Goal: Transaction & Acquisition: Purchase product/service

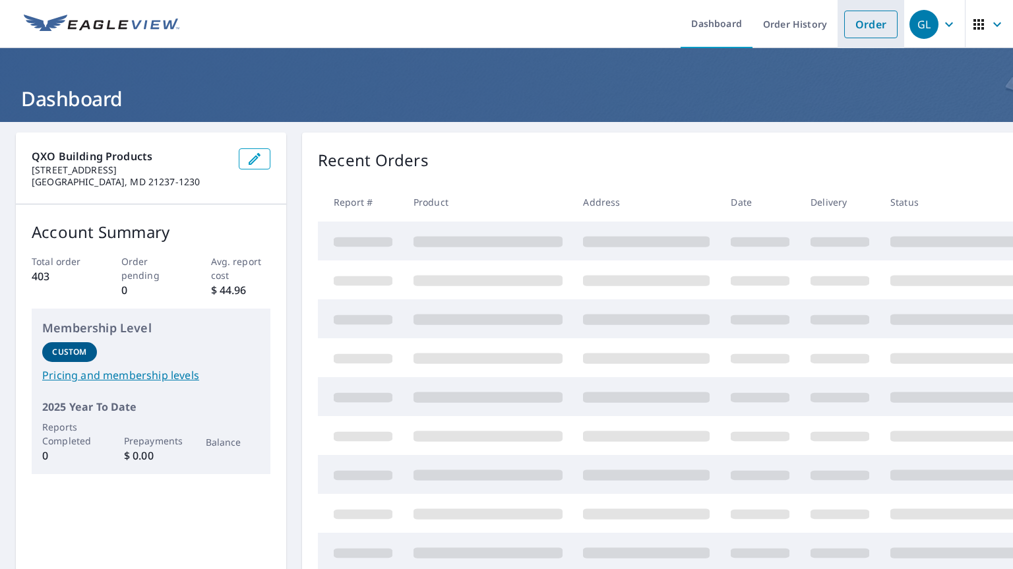
click at [870, 32] on link "Order" at bounding box center [870, 25] width 53 height 28
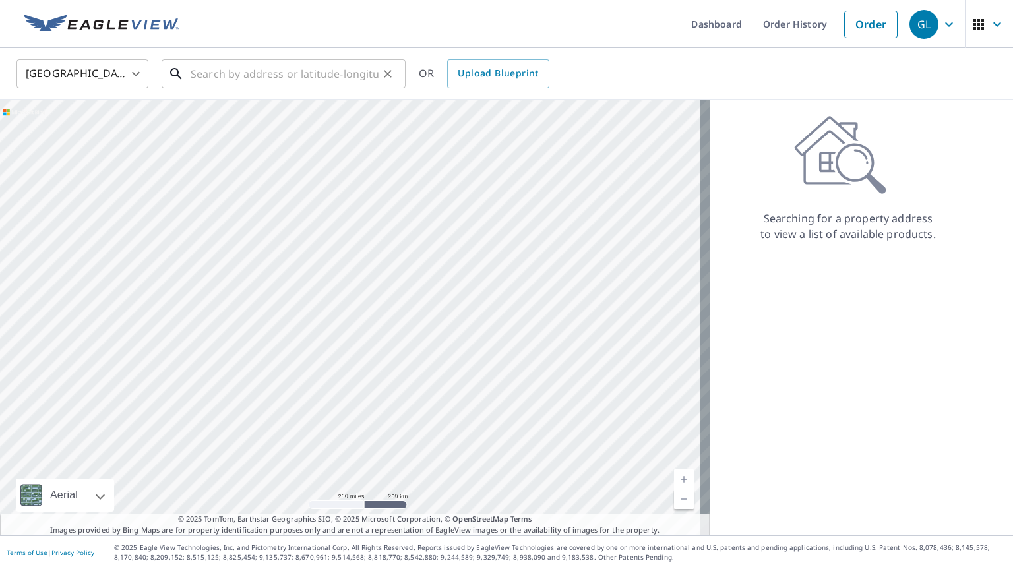
click at [262, 78] on input "text" at bounding box center [285, 73] width 188 height 37
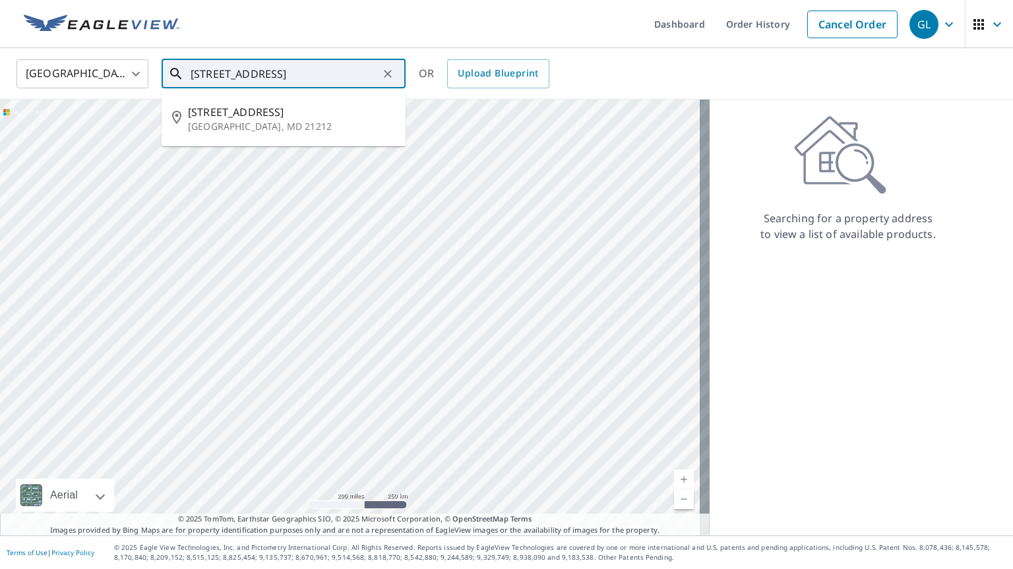
click at [214, 113] on span "[STREET_ADDRESS]" at bounding box center [291, 112] width 207 height 16
type input "[STREET_ADDRESS]"
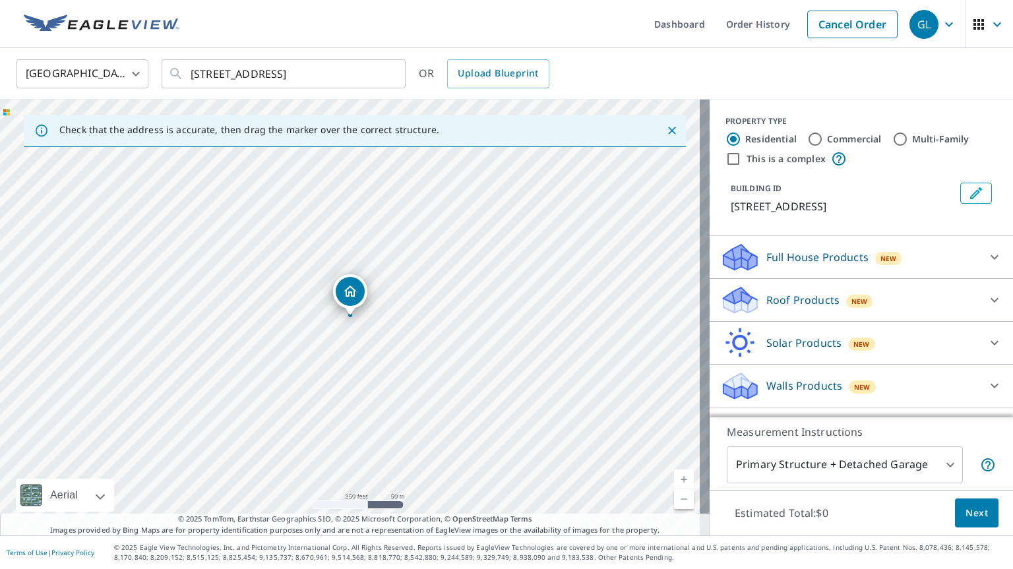
click at [779, 305] on p "Roof Products" at bounding box center [802, 300] width 73 height 16
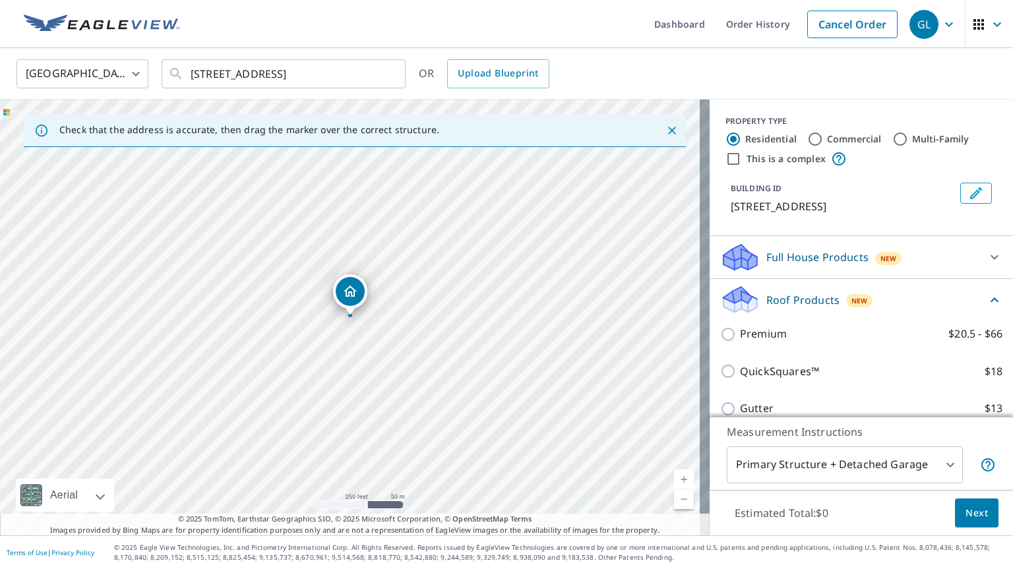
click at [743, 333] on p "Premium" at bounding box center [763, 334] width 47 height 16
click at [740, 333] on input "Premium $20.5 - $66" at bounding box center [730, 334] width 20 height 16
checkbox input "true"
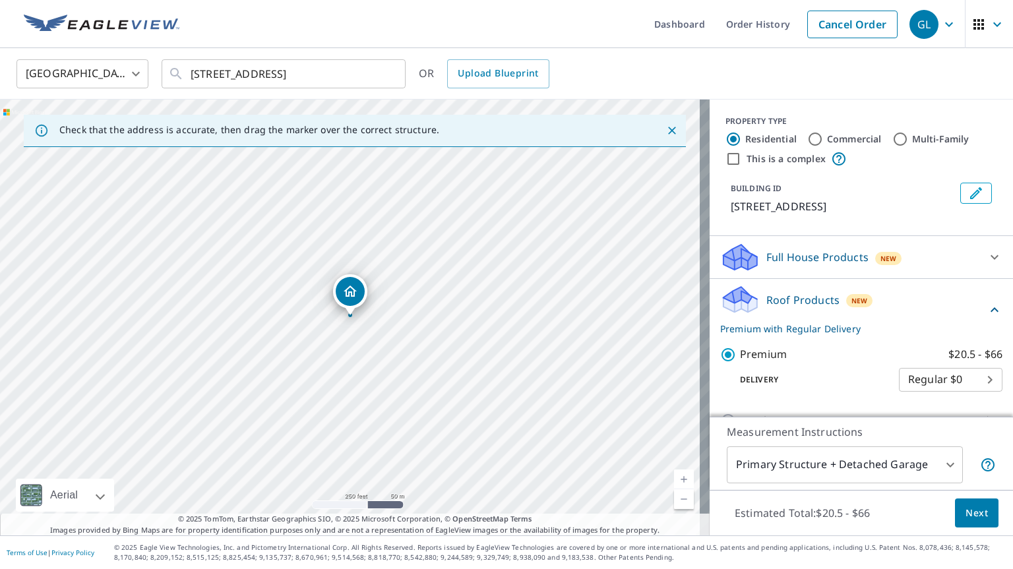
click at [966, 517] on span "Next" at bounding box center [976, 513] width 22 height 16
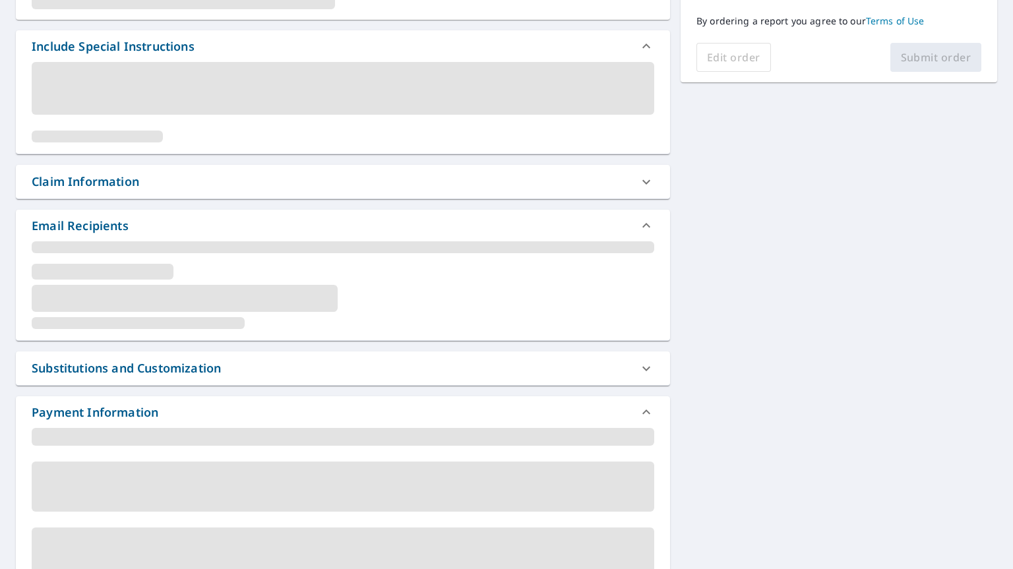
scroll to position [398, 0]
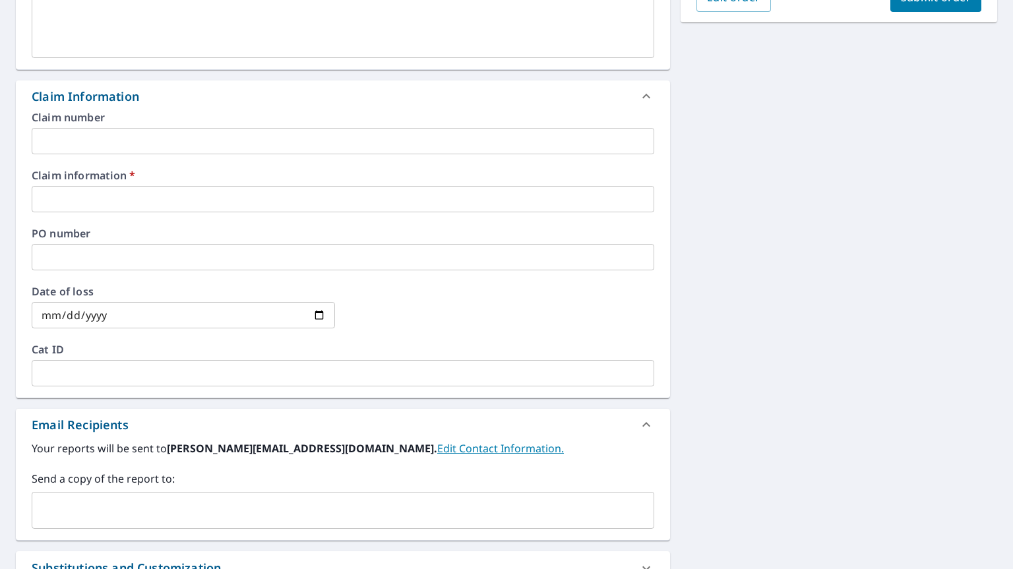
click at [104, 193] on input "text" at bounding box center [343, 199] width 622 height 26
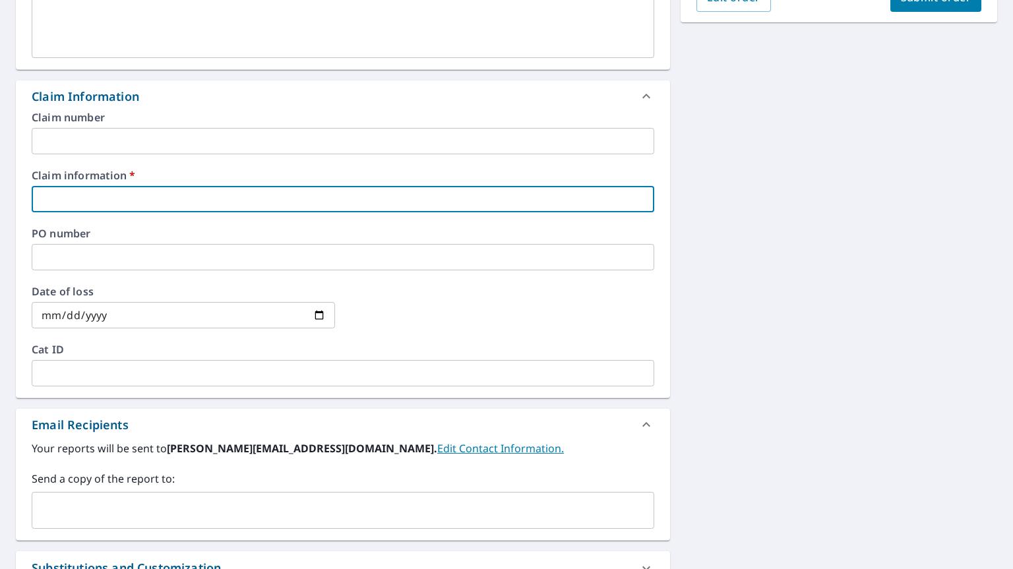
type input "a"
checkbox input "true"
type input "A&B"
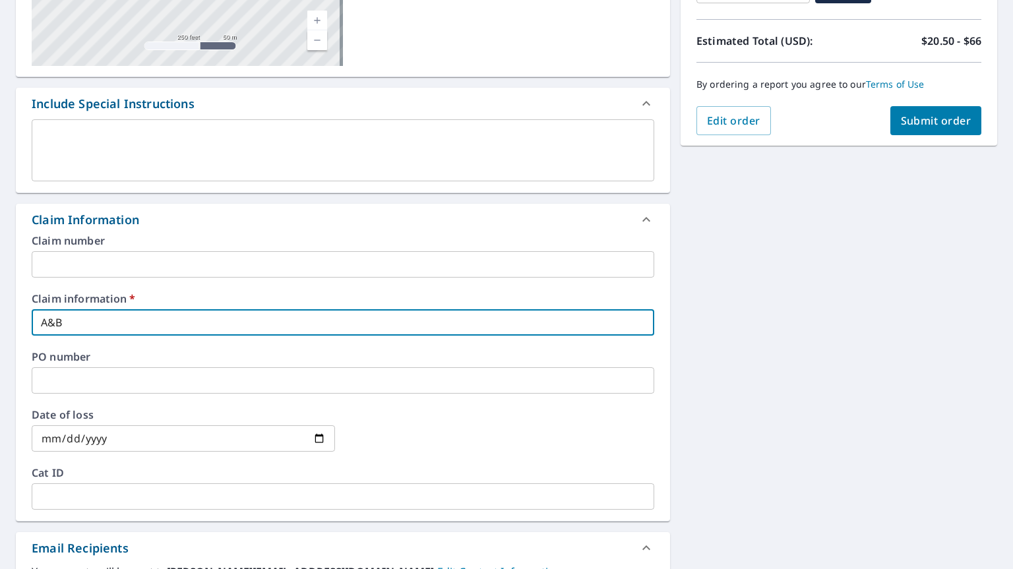
scroll to position [232, 0]
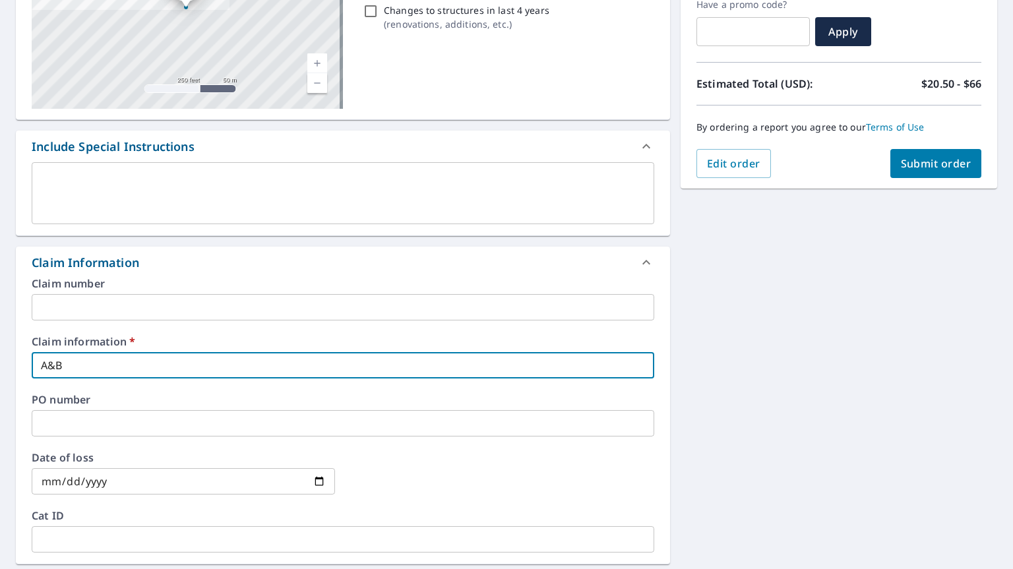
click at [926, 163] on span "Submit order" at bounding box center [936, 163] width 71 height 15
checkbox input "true"
